Goal: Communication & Community: Participate in discussion

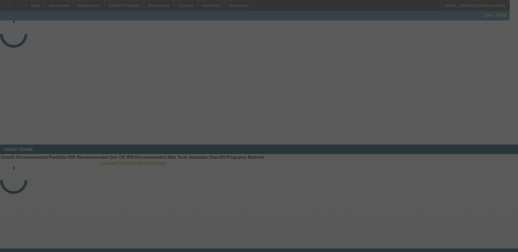
select select "4"
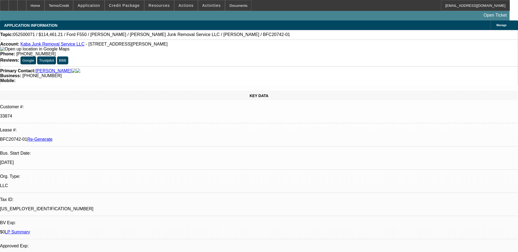
select select "0"
select select "6"
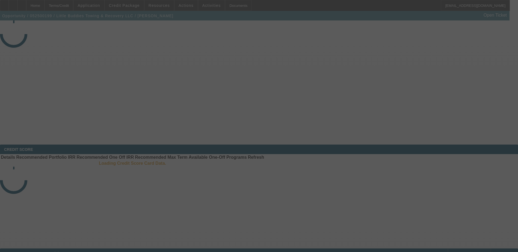
select select "4"
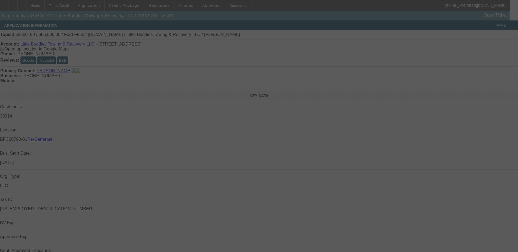
select select "0"
select select "2"
select select "0"
select select "6"
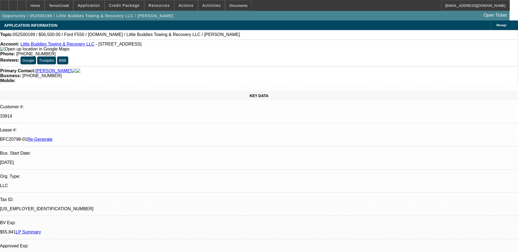
click at [413, 74] on span "Reply All" at bounding box center [418, 71] width 15 height 7
